Goal: Navigation & Orientation: Find specific page/section

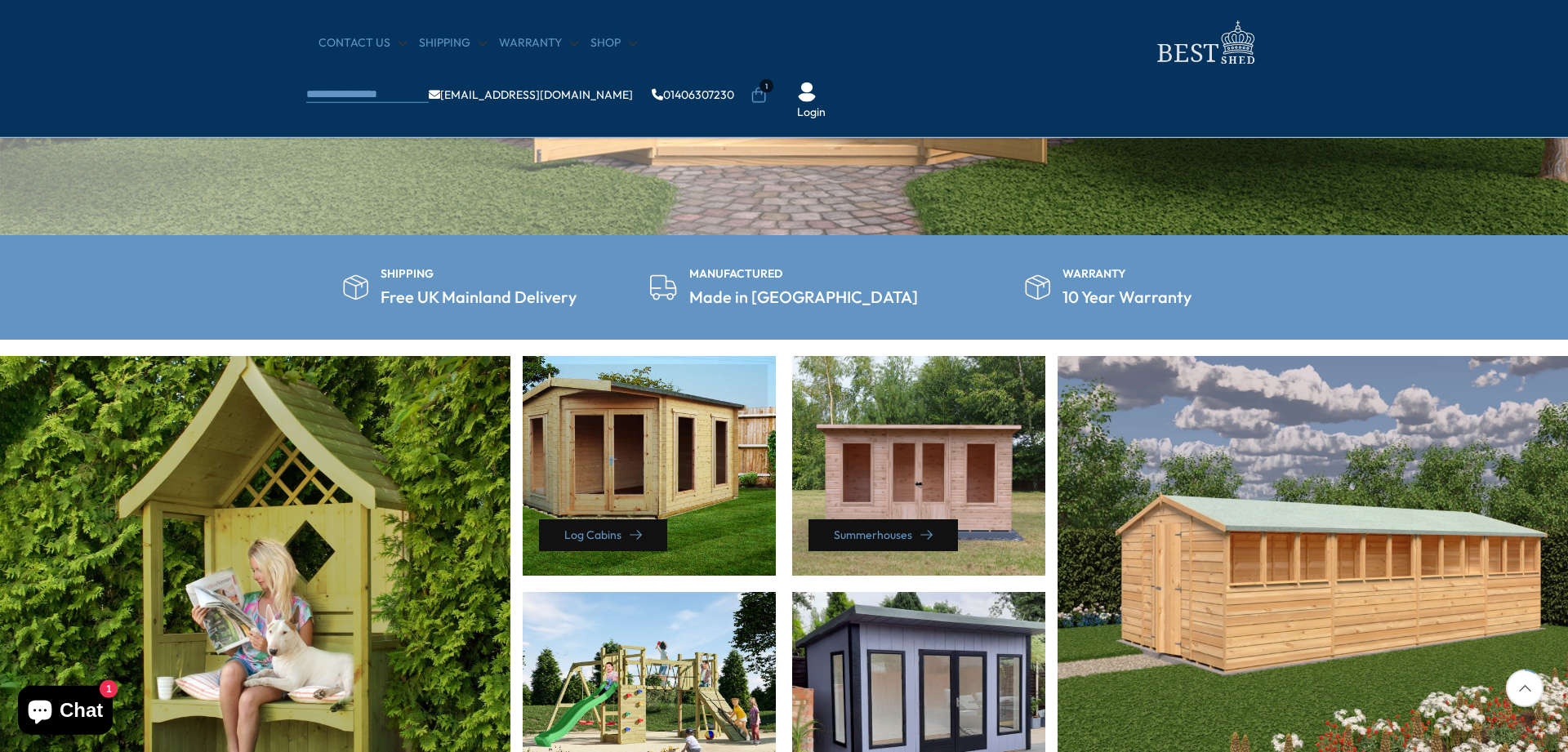
scroll to position [667, 0]
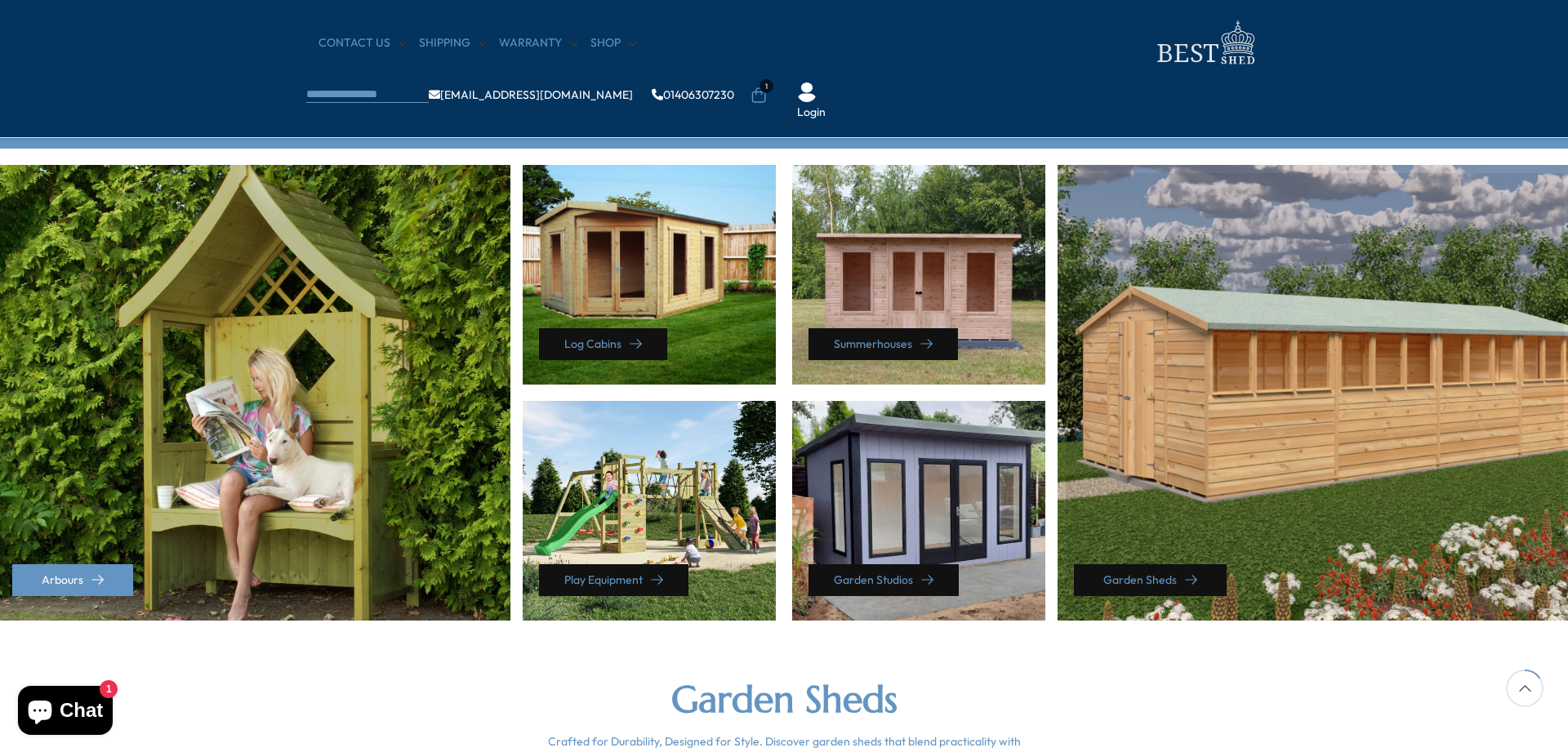
click at [1185, 568] on link "Garden Sheds" at bounding box center [1150, 580] width 153 height 32
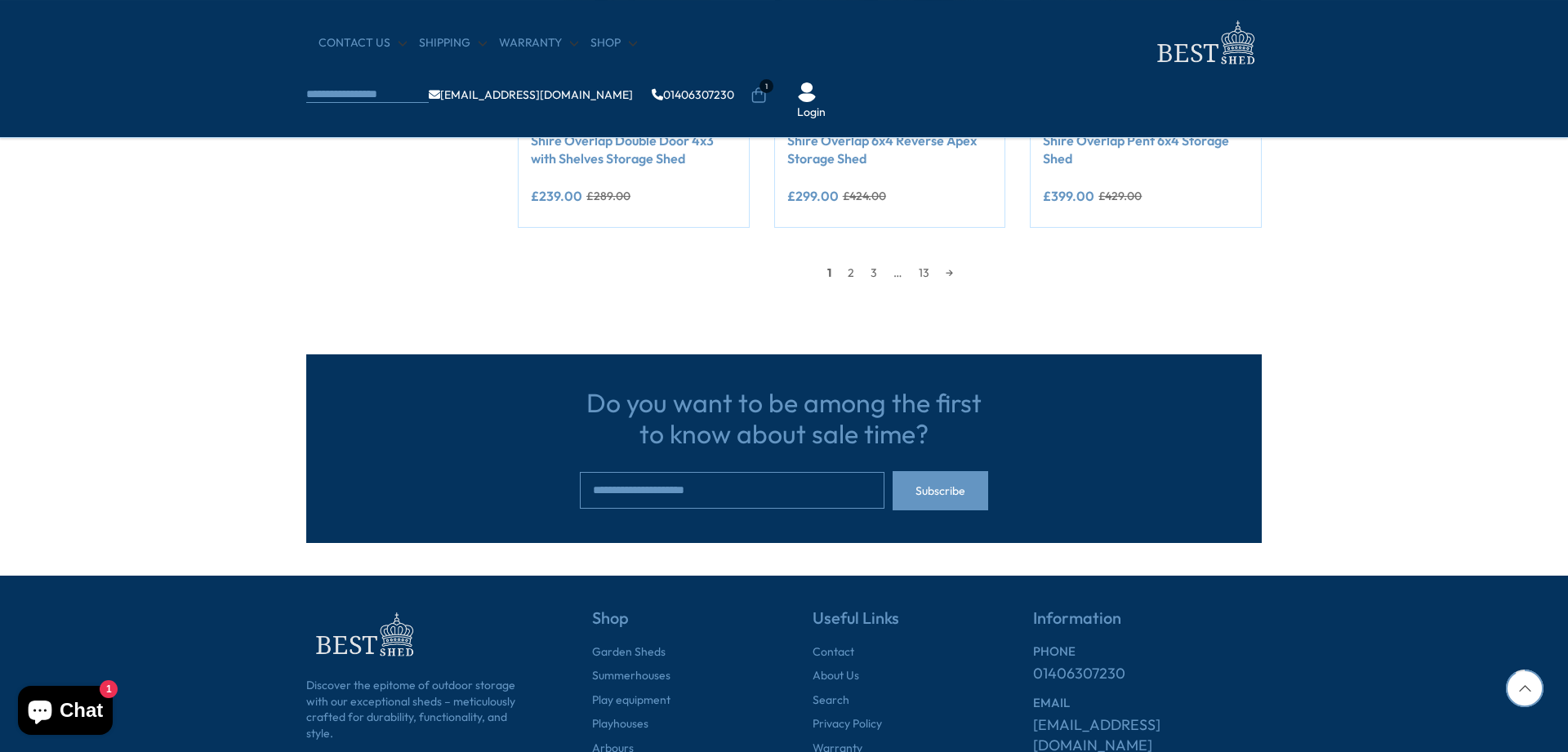
scroll to position [1666, 0]
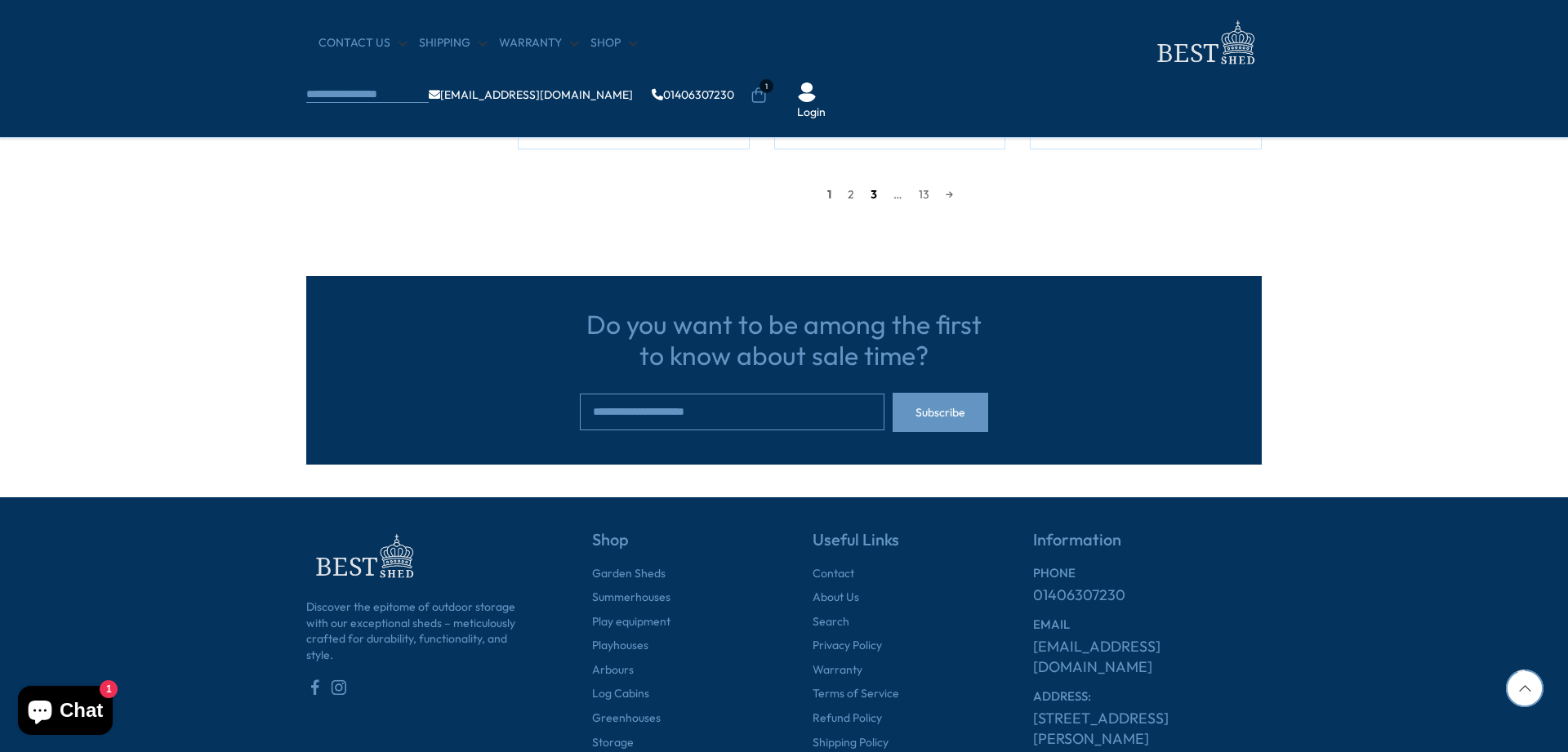
click at [874, 193] on link "3" at bounding box center [873, 194] width 23 height 25
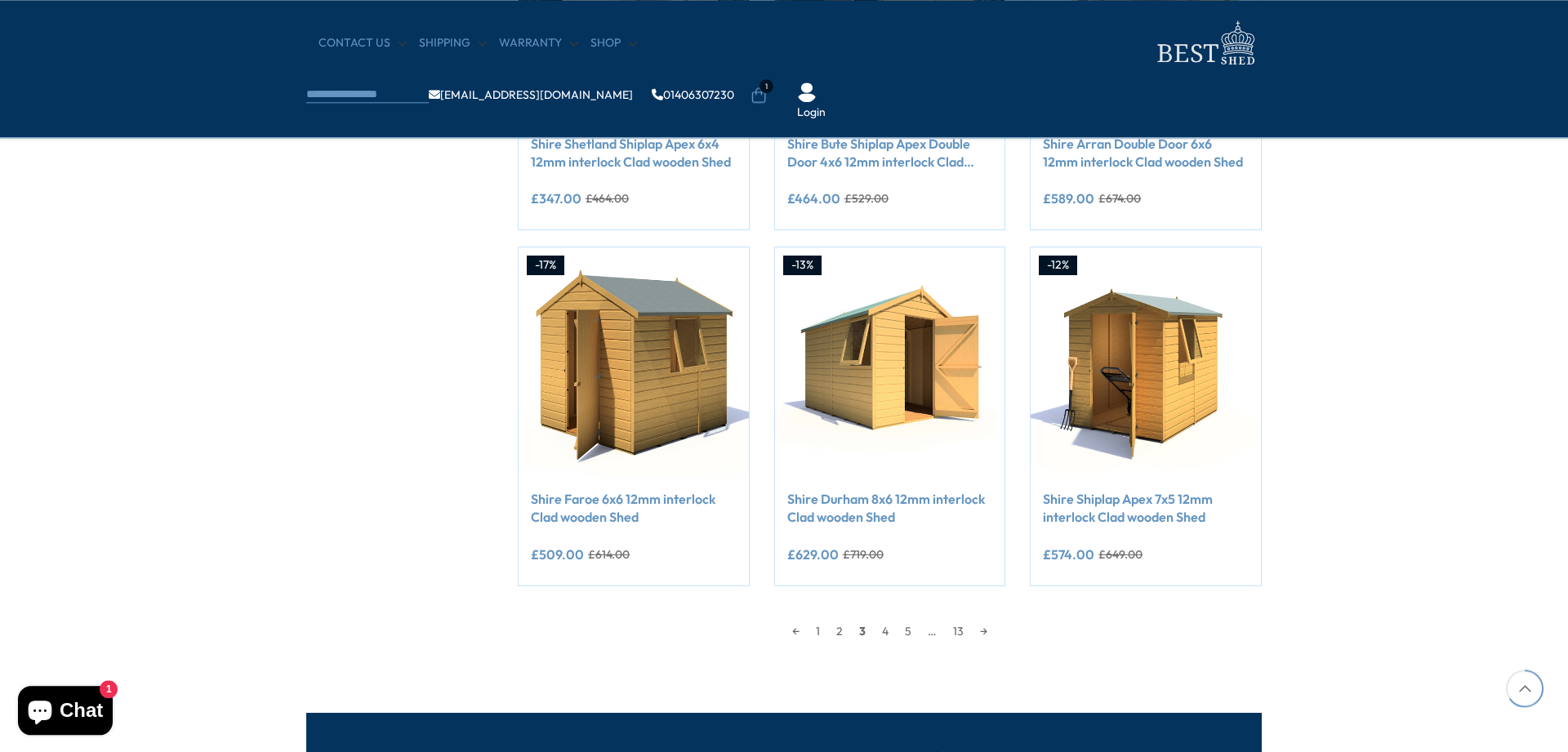
scroll to position [1311, 0]
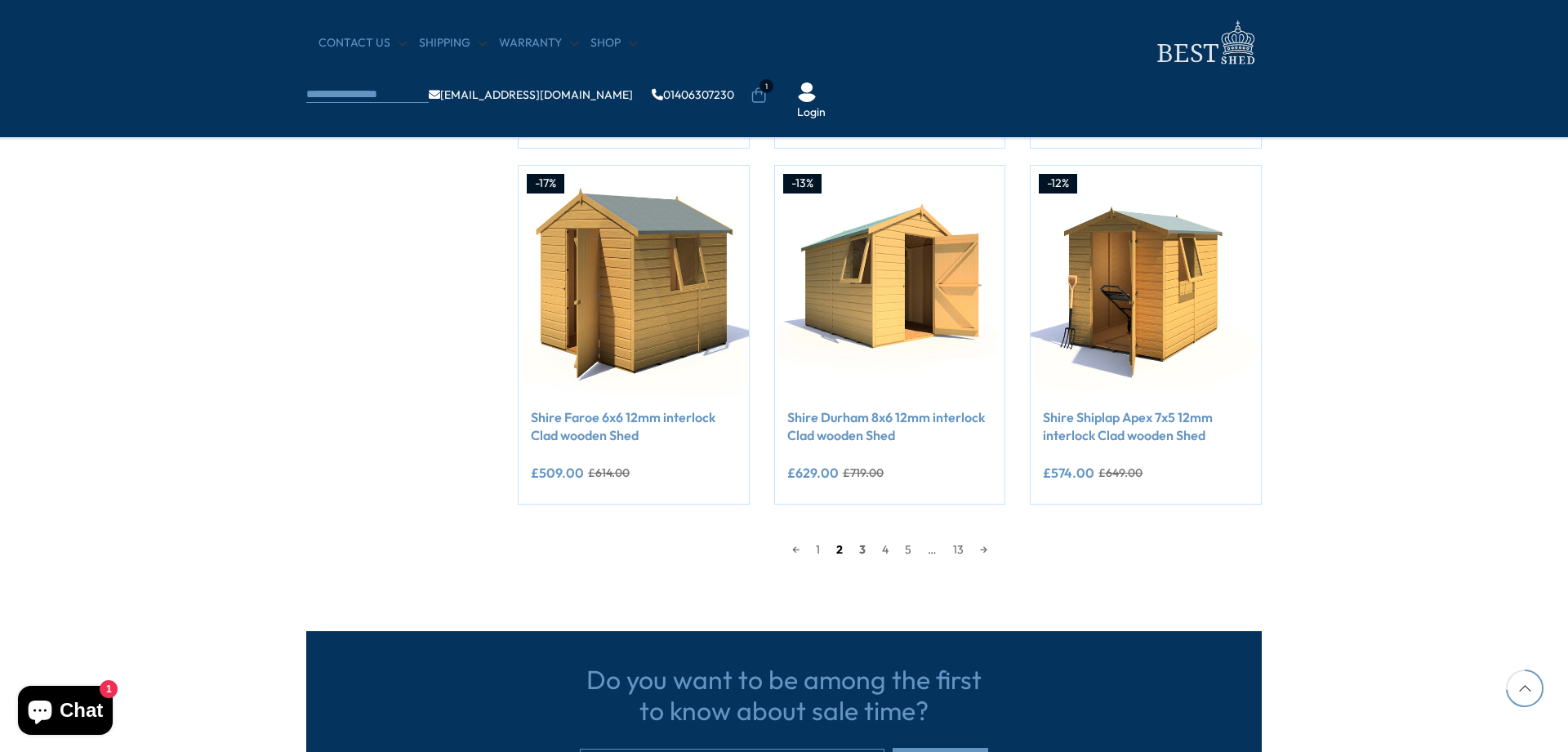
click at [840, 545] on link "2" at bounding box center [839, 550] width 23 height 25
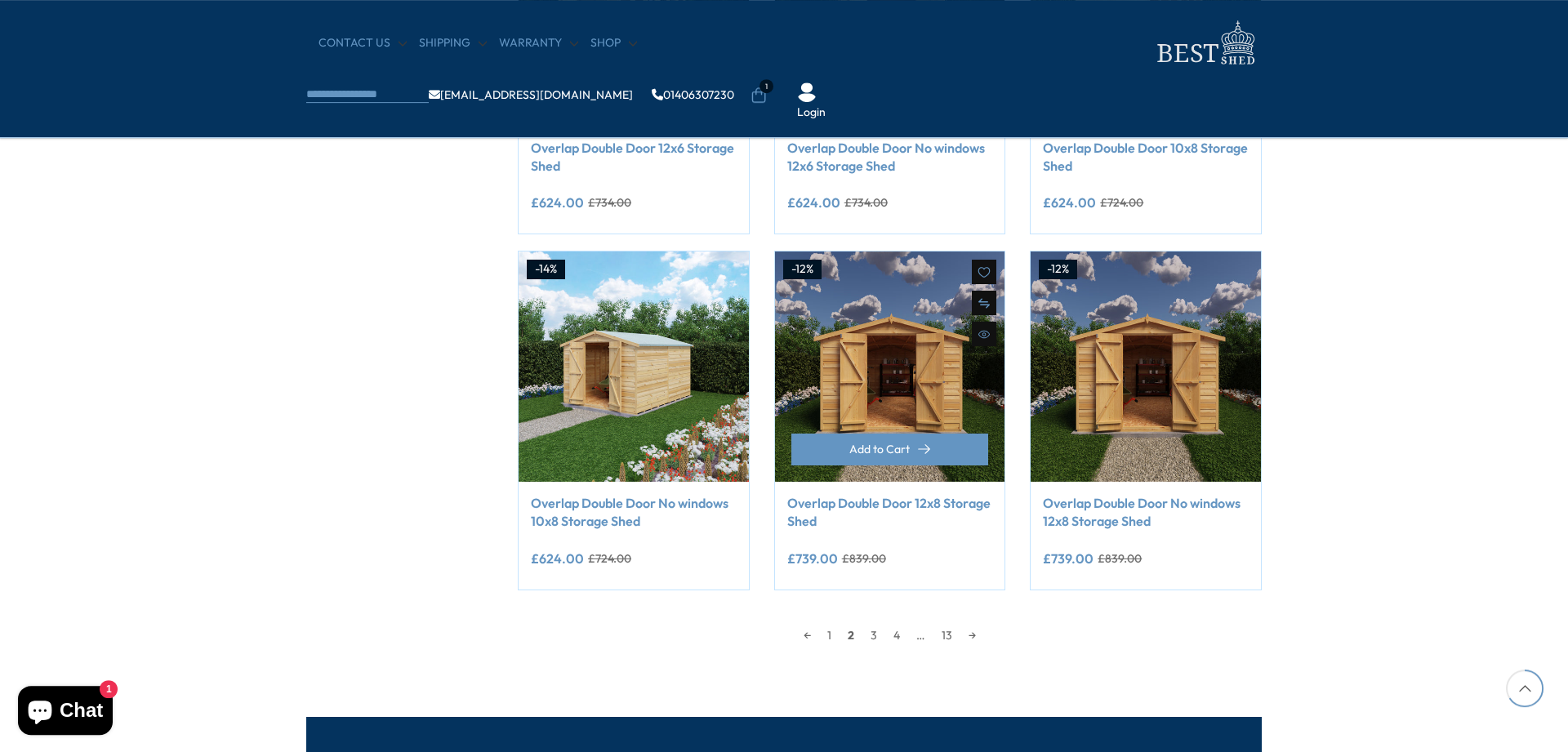
scroll to position [1227, 0]
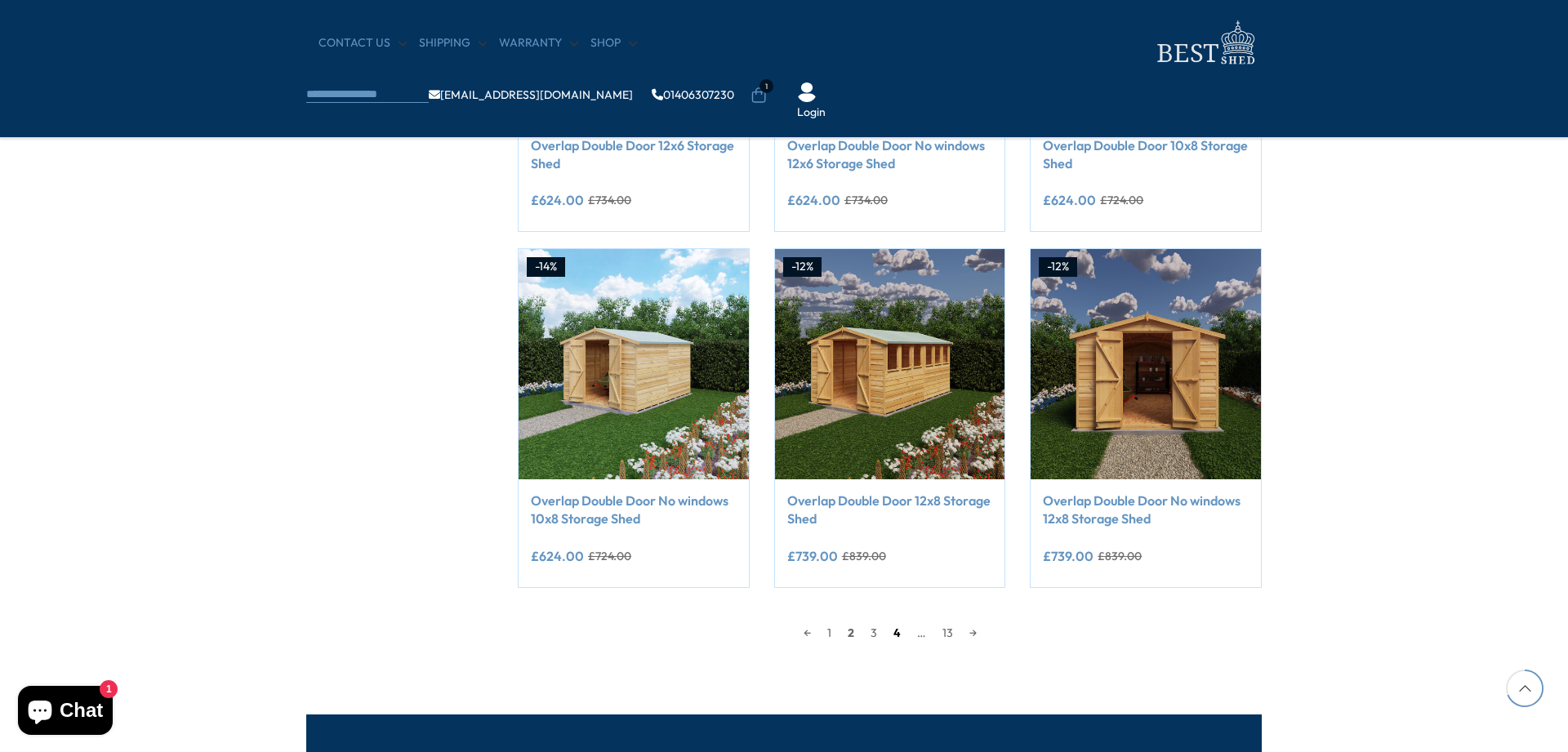
click at [895, 632] on link "4" at bounding box center [897, 633] width 24 height 25
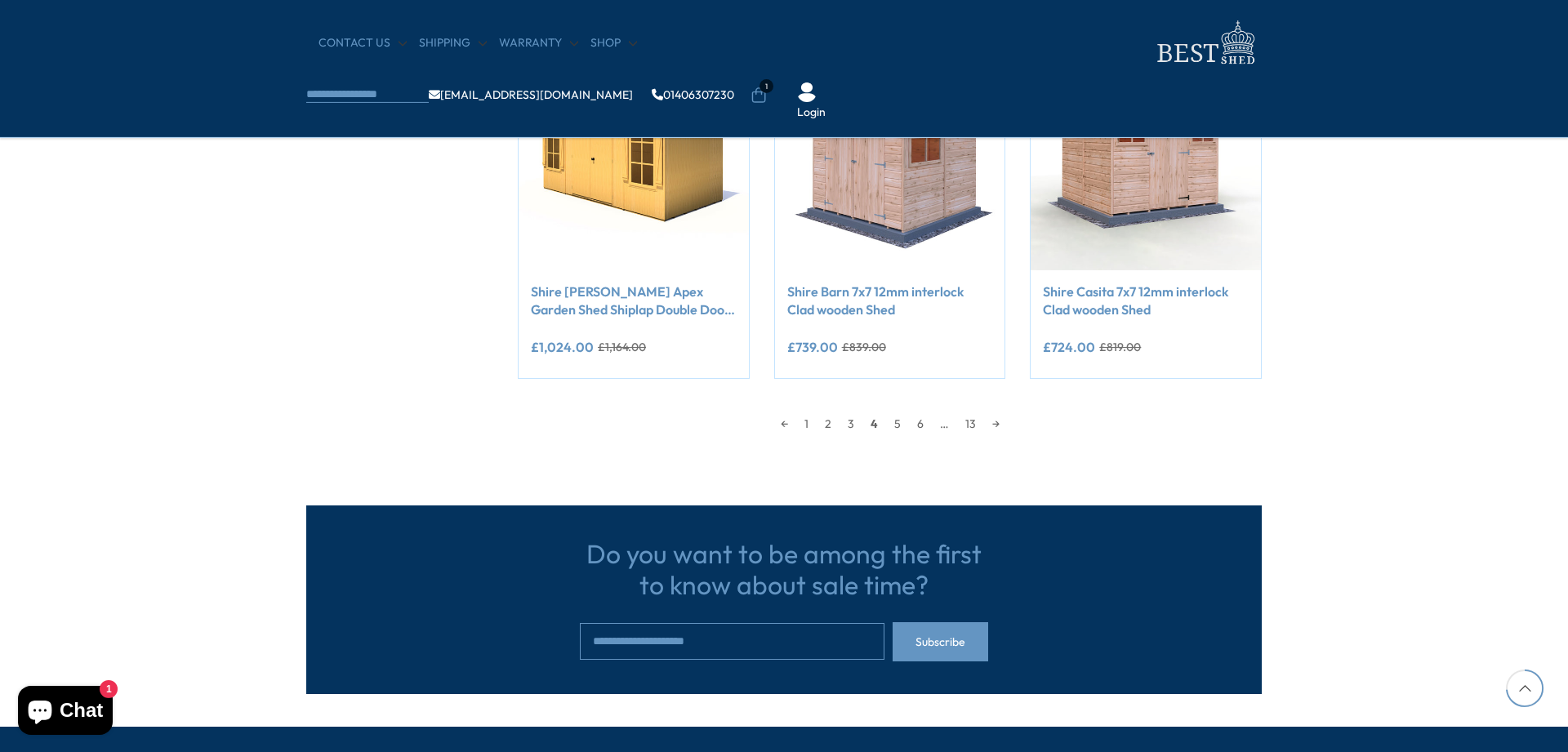
scroll to position [1561, 0]
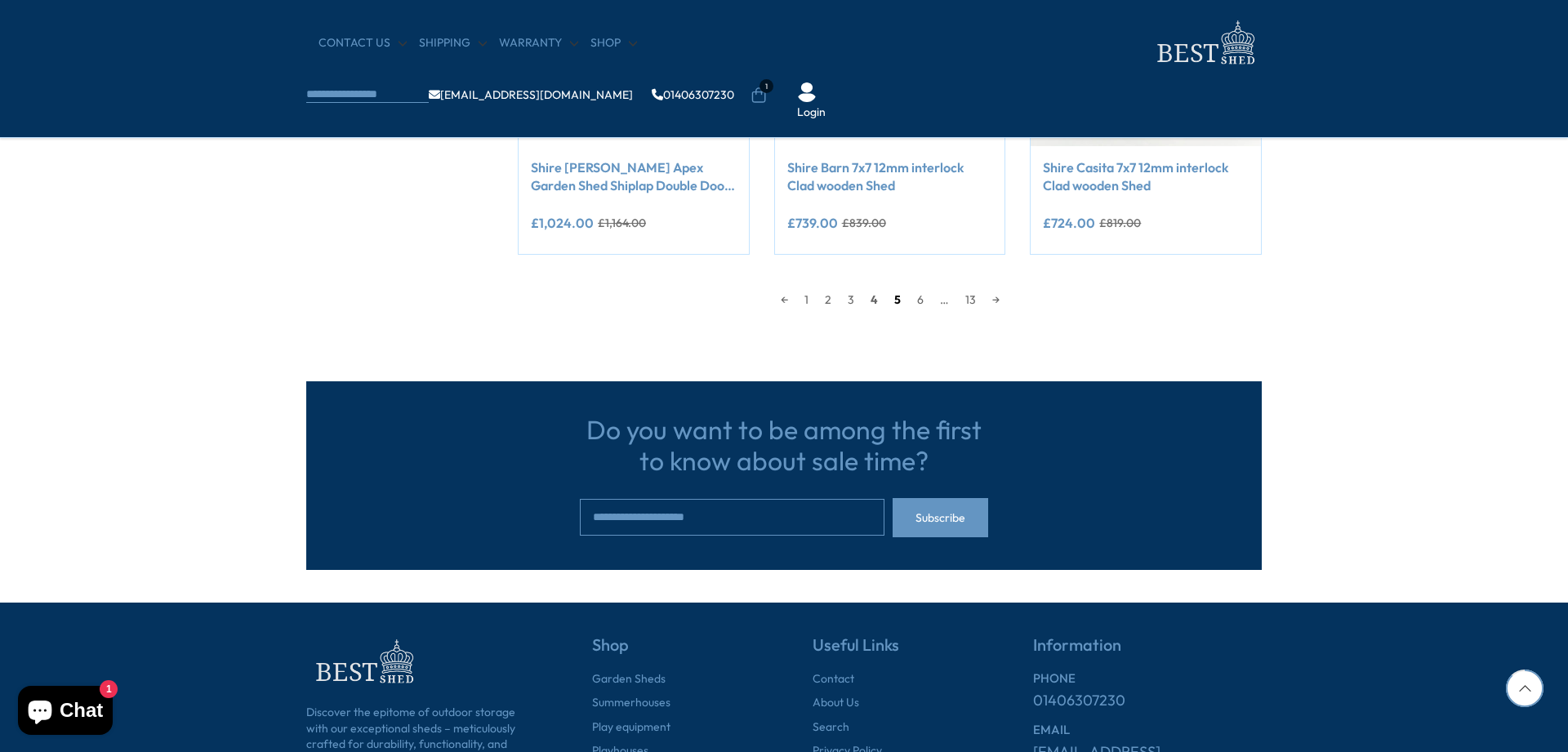
click at [896, 298] on link "5" at bounding box center [897, 300] width 23 height 25
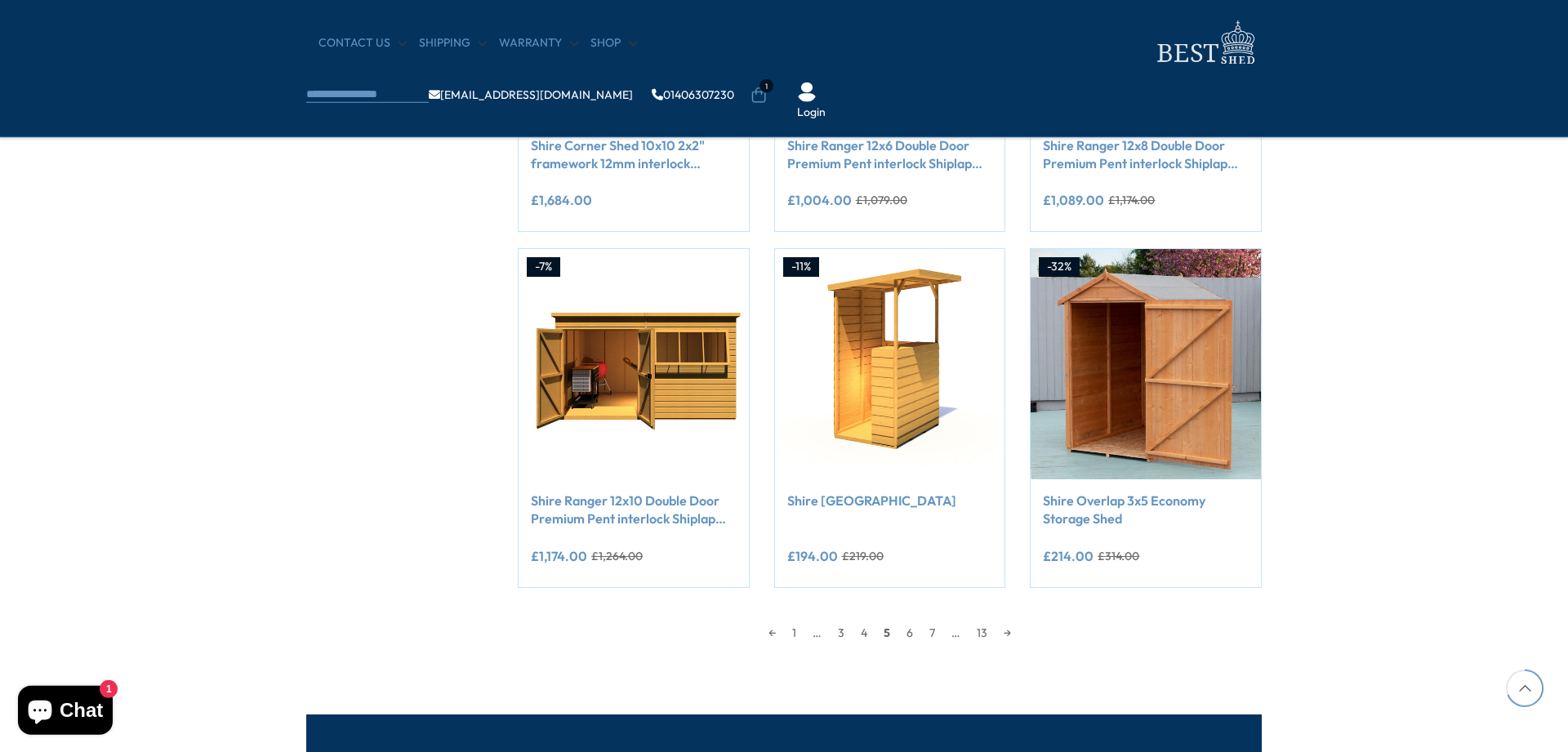
scroll to position [1477, 0]
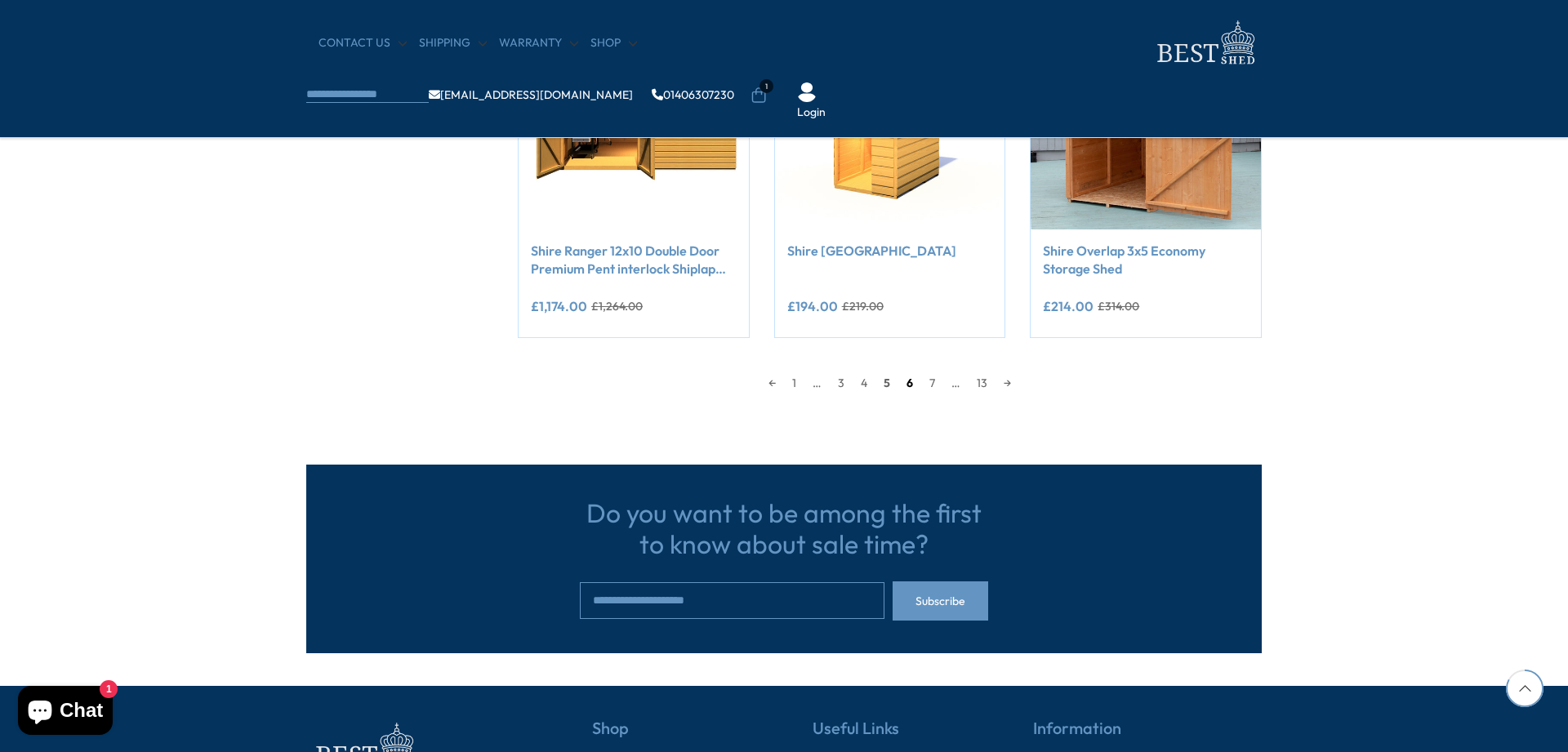
click at [905, 379] on link "6" at bounding box center [909, 383] width 23 height 25
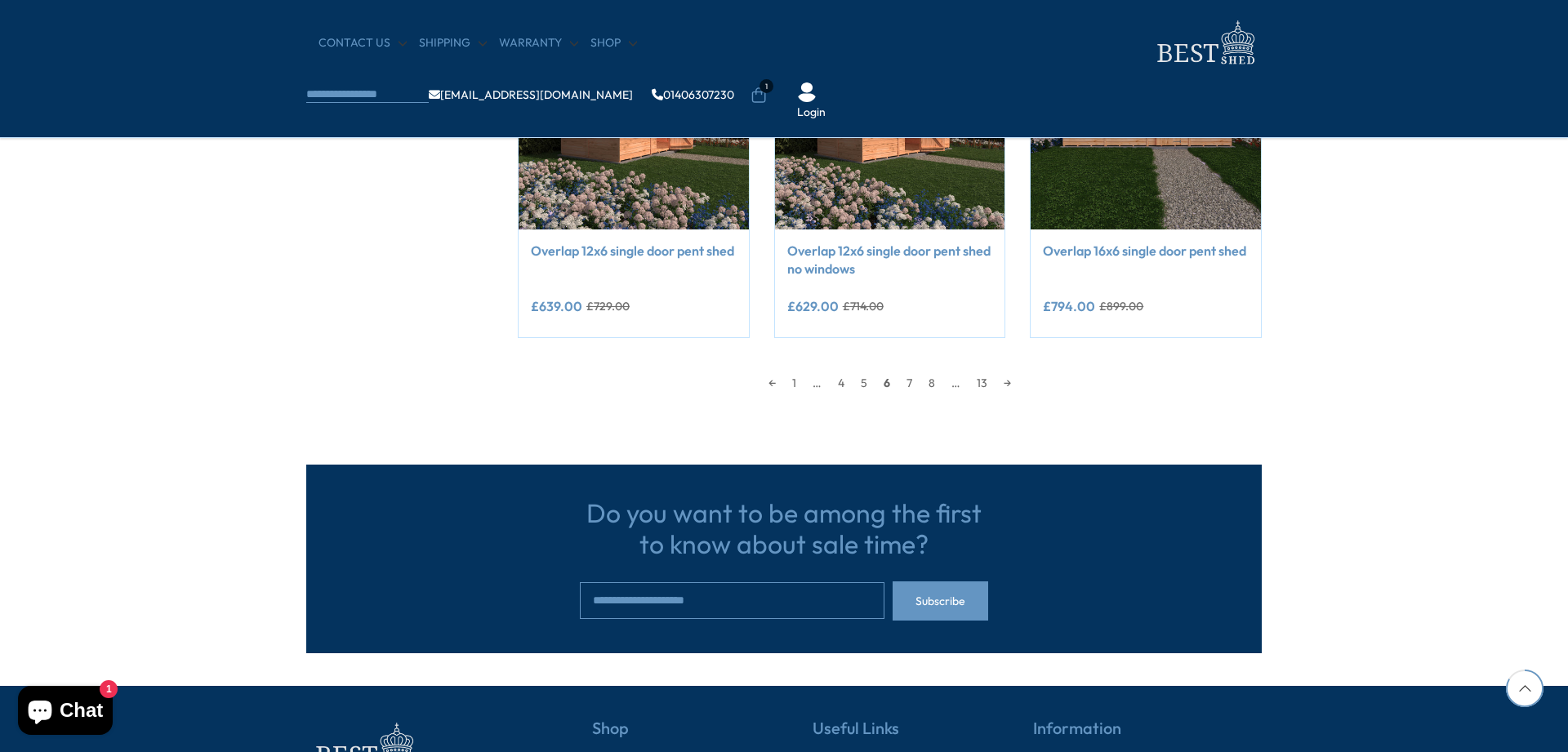
scroll to position [1728, 0]
